Goal: Check status: Check status

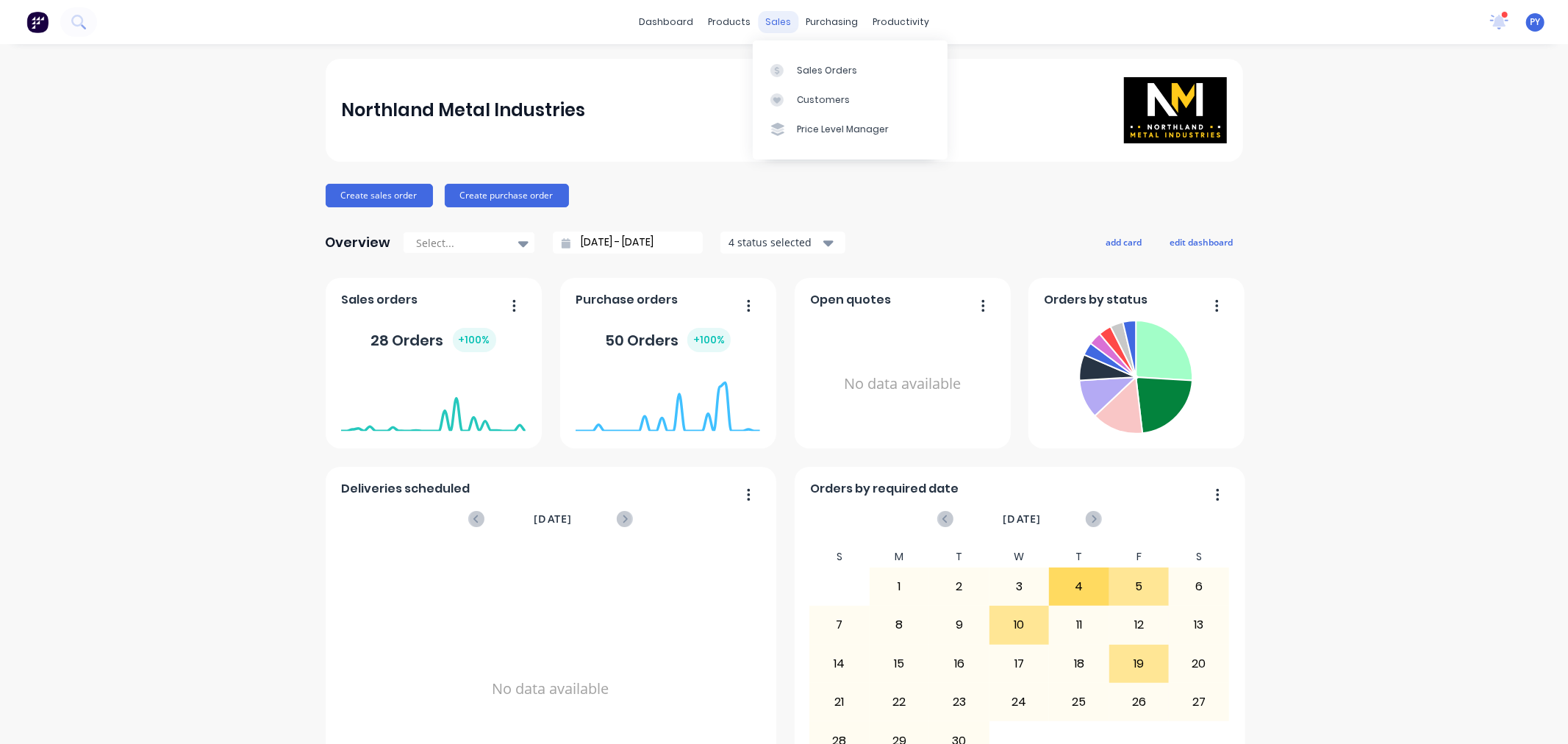
click at [770, 17] on div "sales" at bounding box center [778, 21] width 40 height 22
click at [802, 67] on div "Sales Orders" at bounding box center [826, 71] width 60 height 13
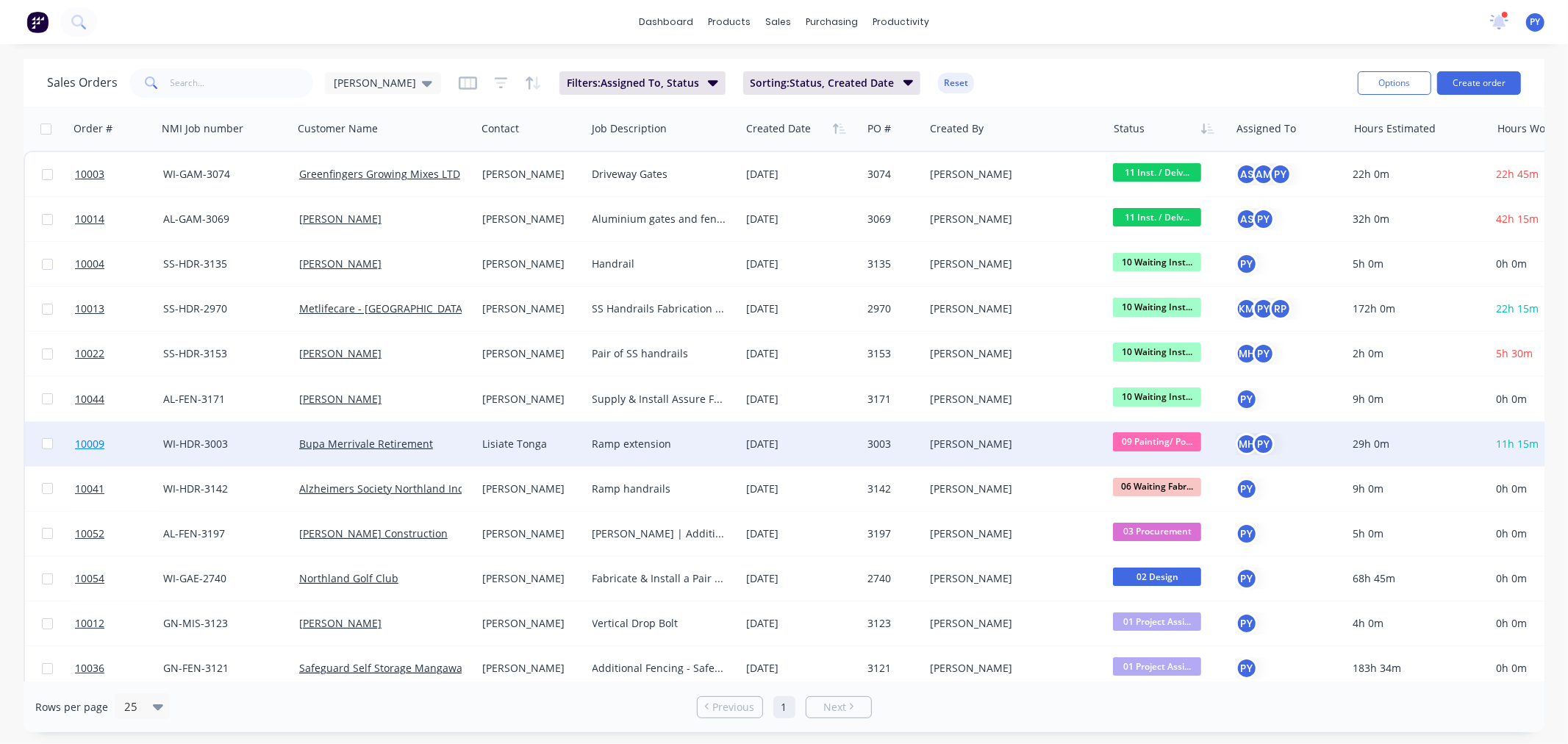
click at [83, 438] on span "10009" at bounding box center [90, 444] width 30 height 15
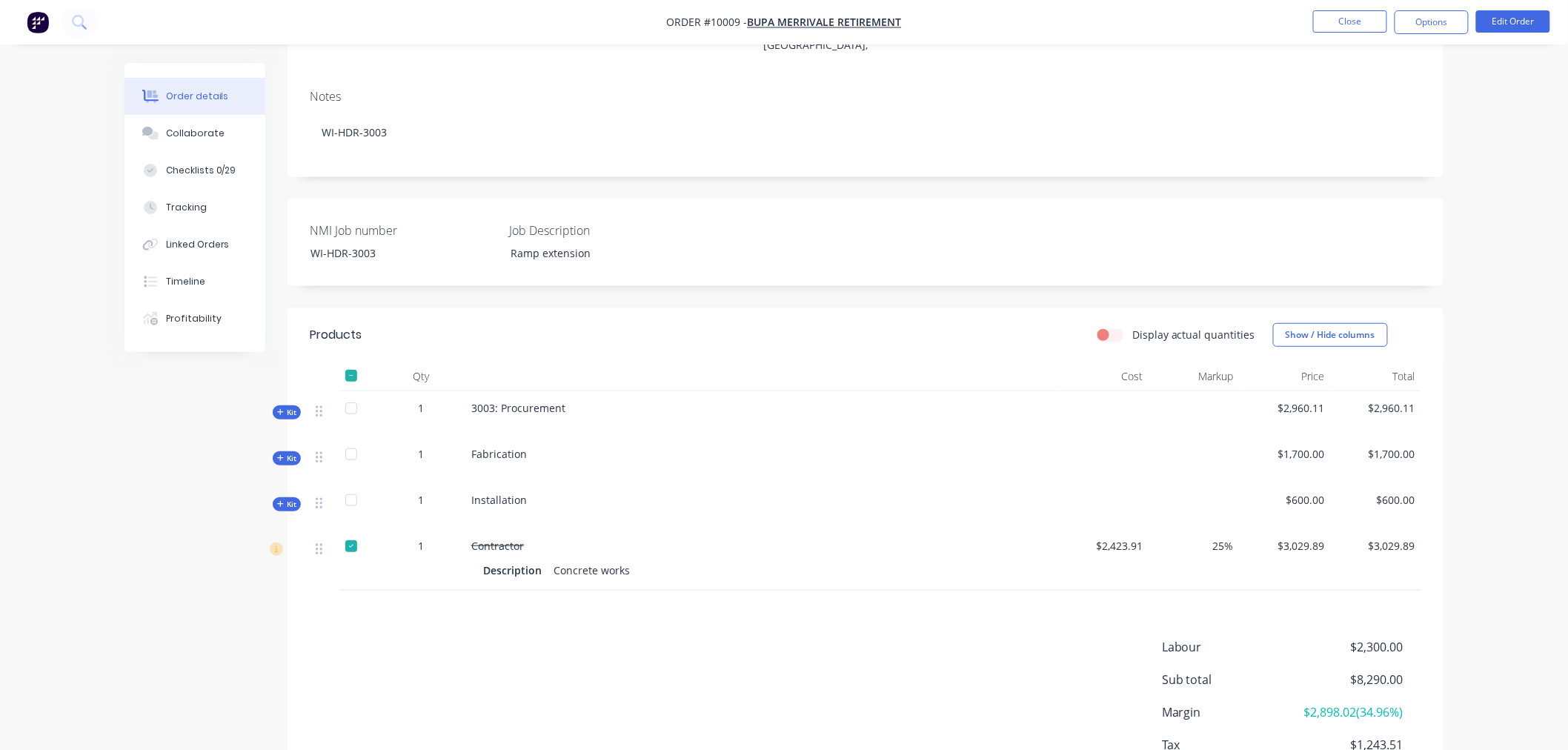
scroll to position [325, 0]
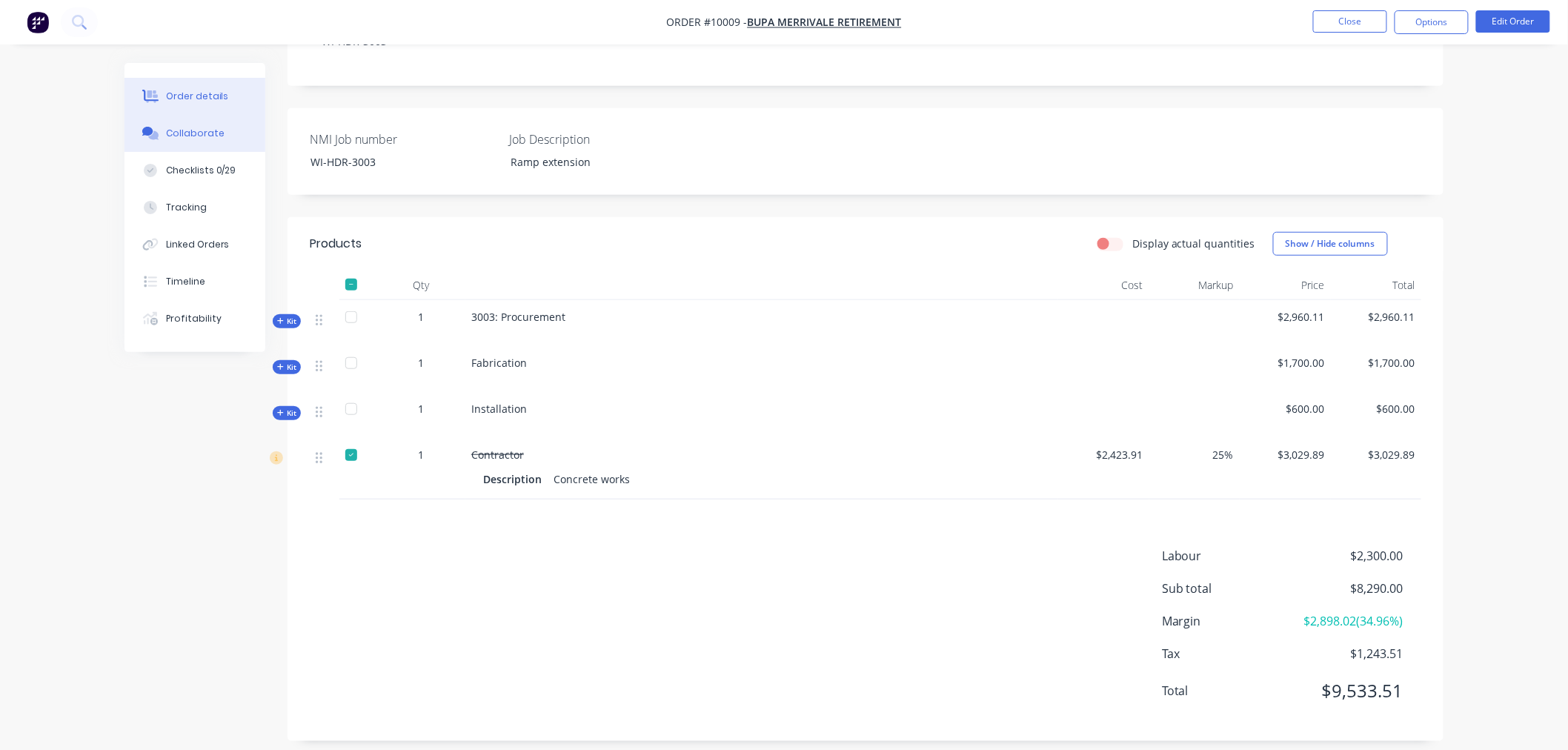
click at [197, 129] on div "Collaborate" at bounding box center [195, 133] width 59 height 13
